Goal: Find specific page/section: Find specific page/section

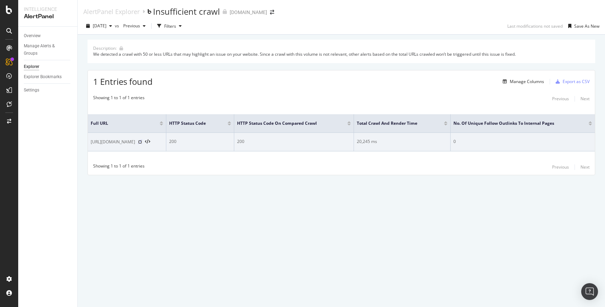
click at [138, 141] on icon at bounding box center [140, 142] width 4 height 4
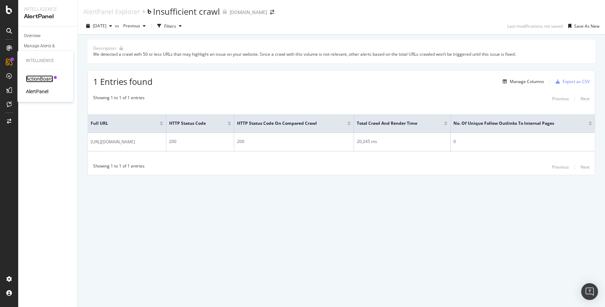
click at [38, 78] on div "ActionBoard" at bounding box center [39, 78] width 27 height 7
